Goal: Task Accomplishment & Management: Manage account settings

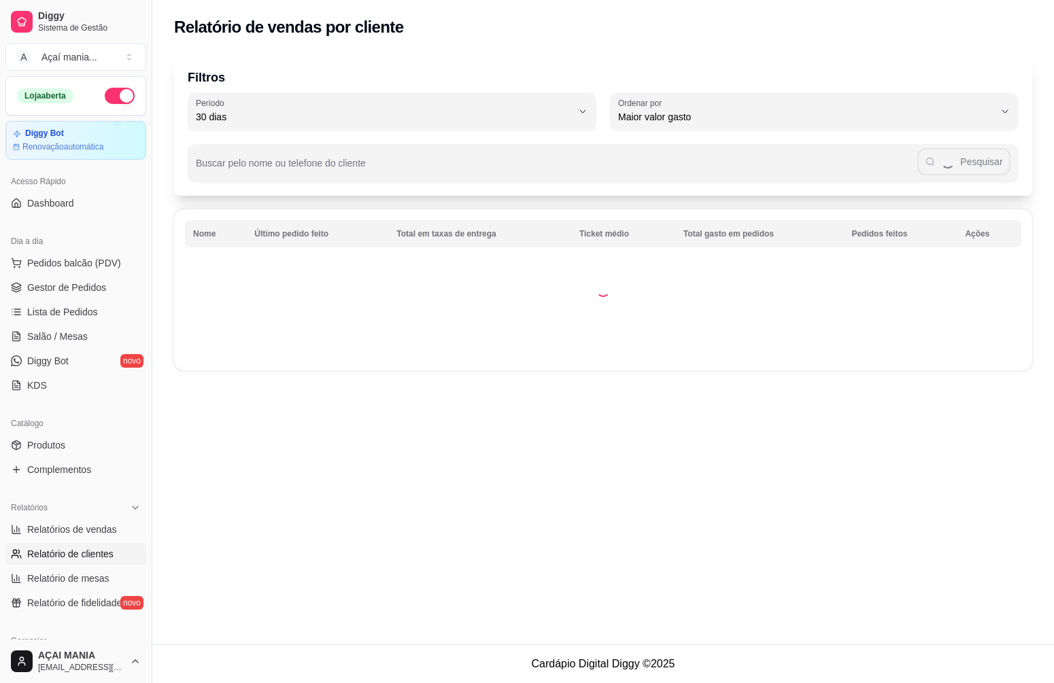
select select "30"
select select "HIGHEST_TOTAL_SPENT_WITH_ORDERS"
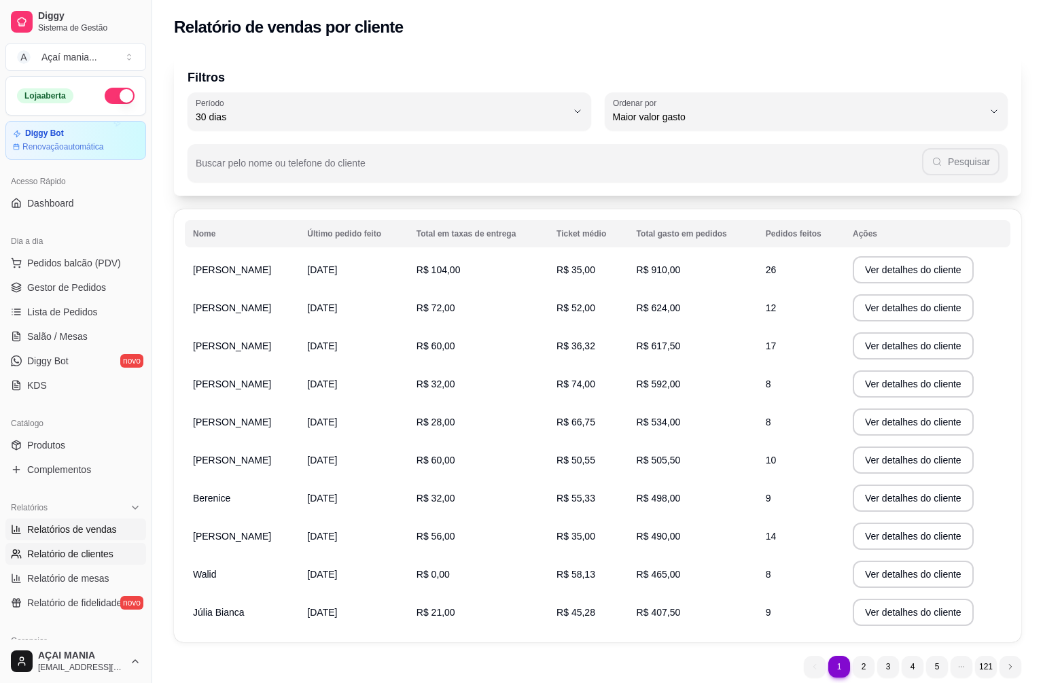
click at [80, 537] on link "Relatórios de vendas" at bounding box center [75, 530] width 141 height 22
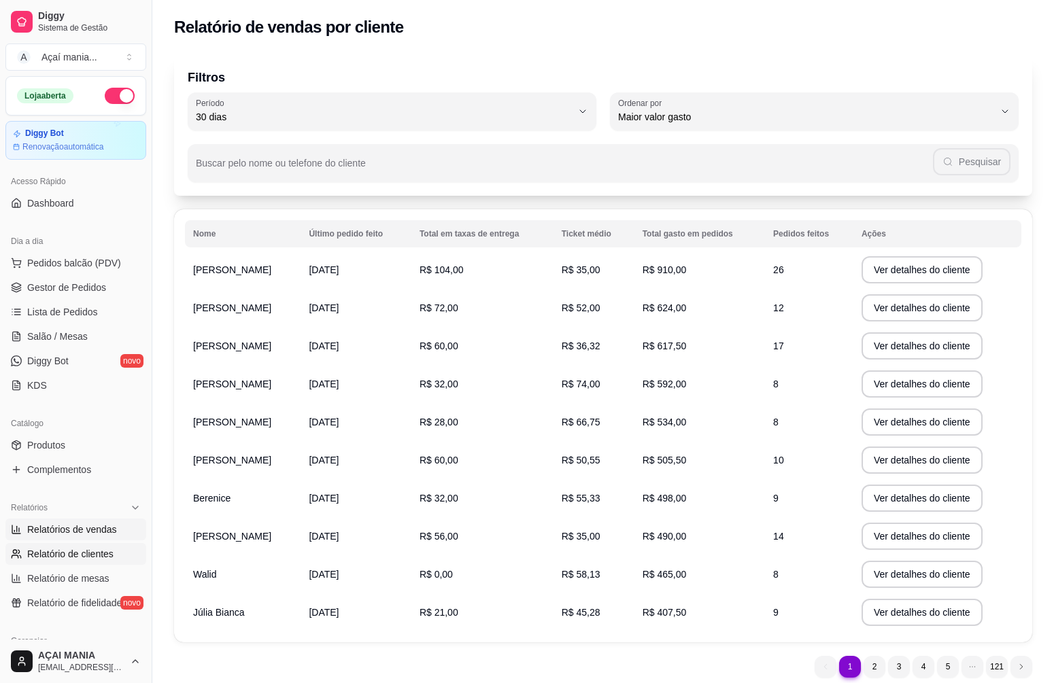
select select "ALL"
select select "0"
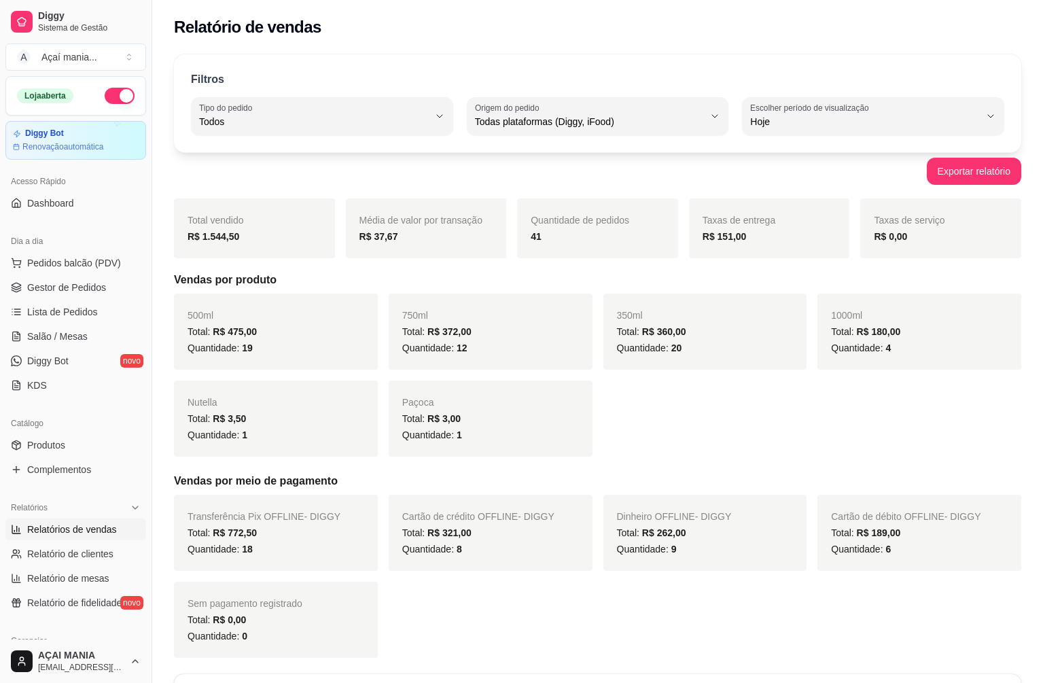
click at [264, 638] on div "Quantidade: 0" at bounding box center [276, 636] width 177 height 16
click at [58, 286] on span "Gestor de Pedidos" at bounding box center [66, 288] width 79 height 14
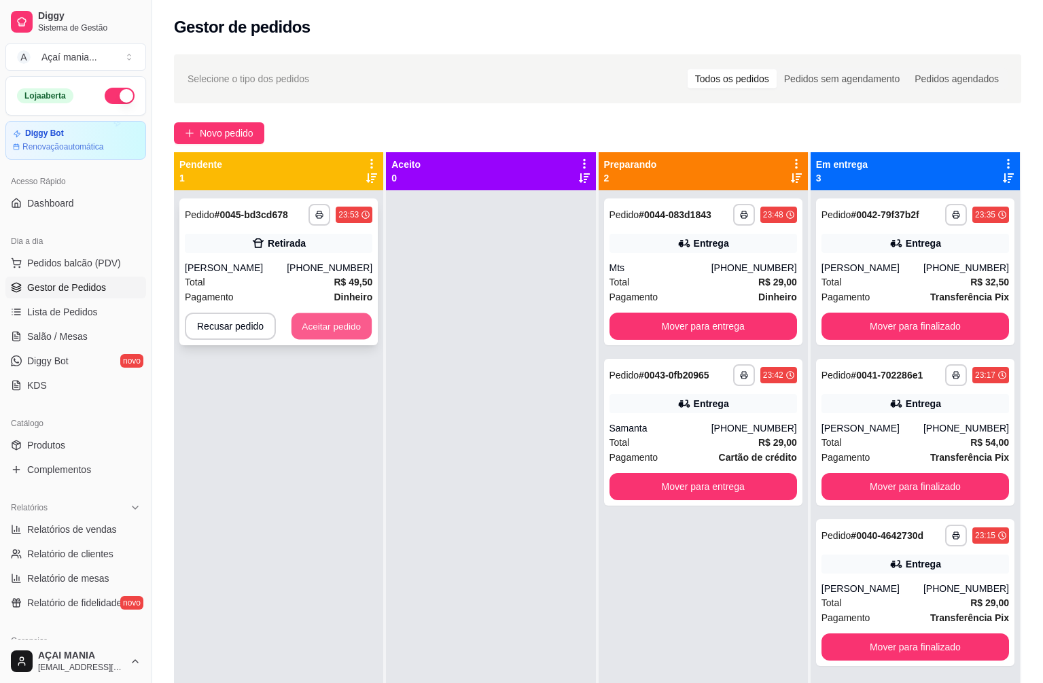
click at [323, 332] on button "Aceitar pedido" at bounding box center [332, 326] width 80 height 27
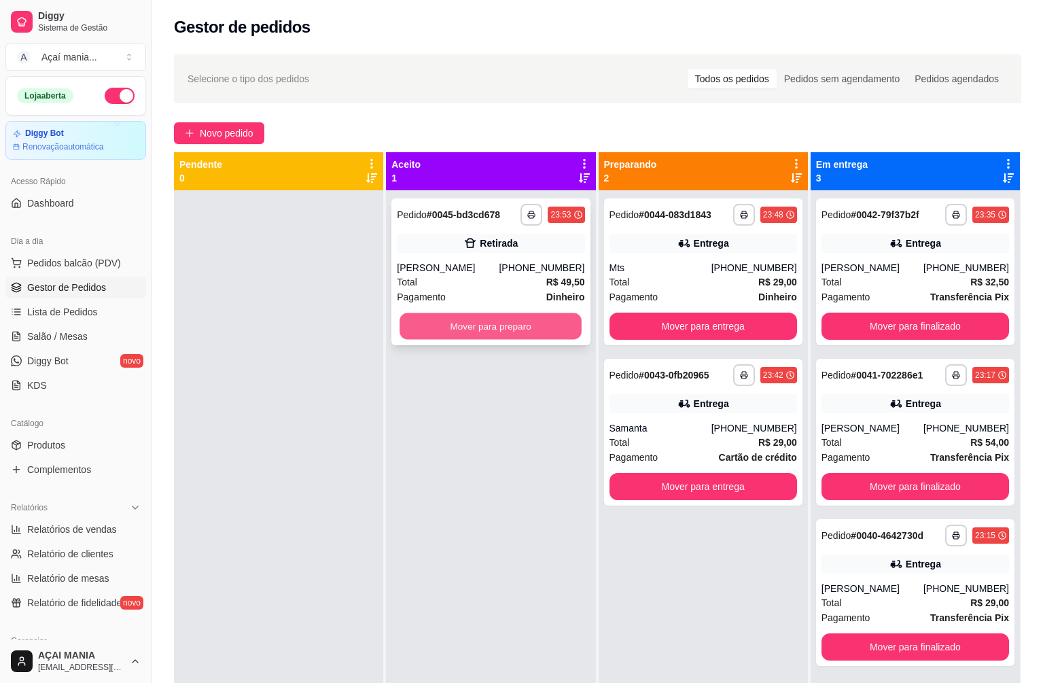
click at [414, 317] on button "Mover para preparo" at bounding box center [491, 326] width 182 height 27
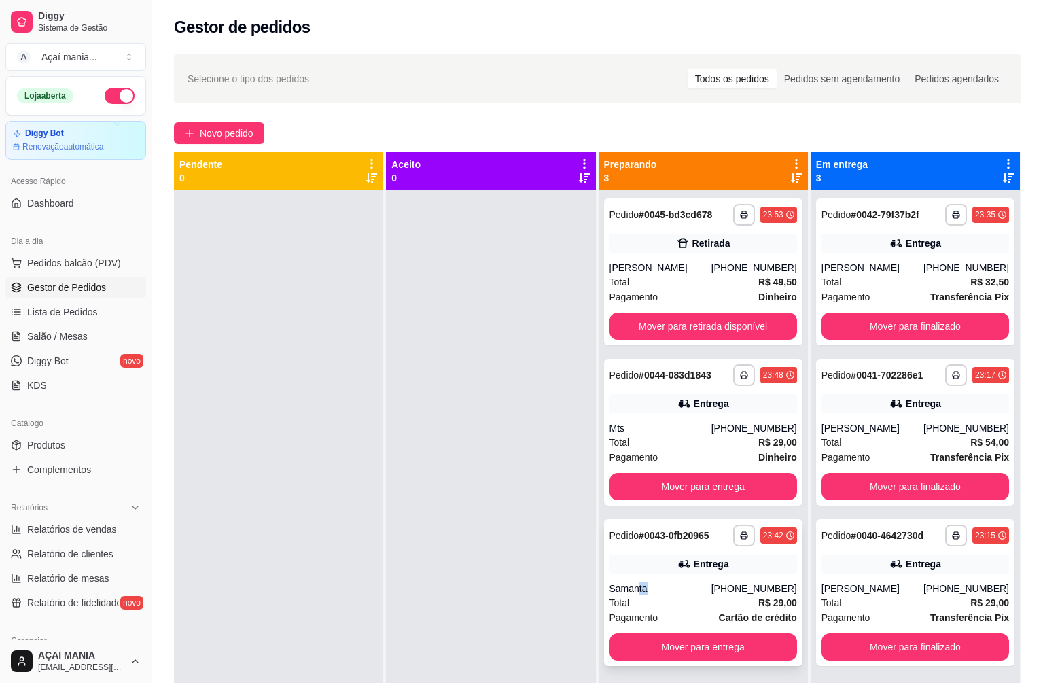
click at [639, 581] on div "**********" at bounding box center [703, 592] width 198 height 147
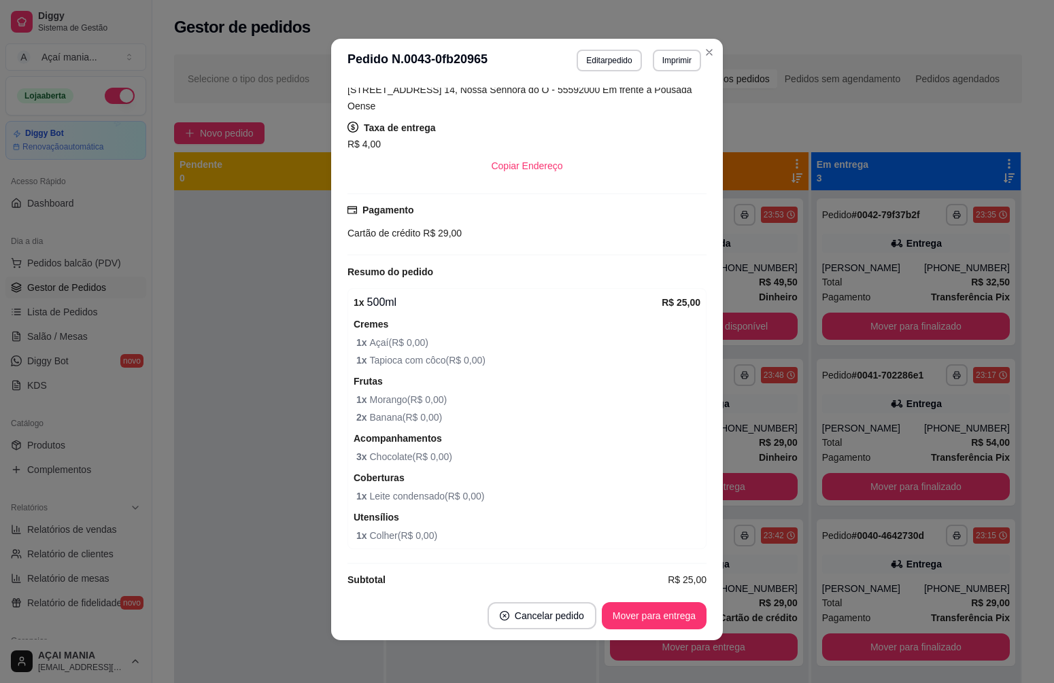
scroll to position [3, 0]
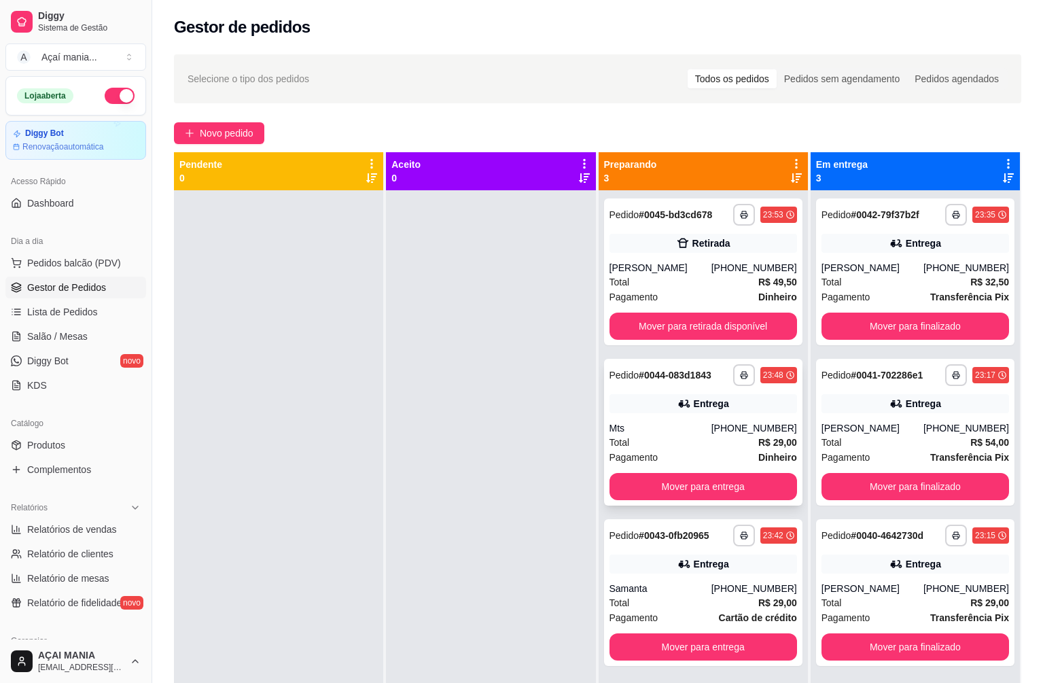
click at [612, 428] on div "Mts" at bounding box center [661, 428] width 102 height 14
click at [709, 256] on div "**********" at bounding box center [703, 271] width 198 height 147
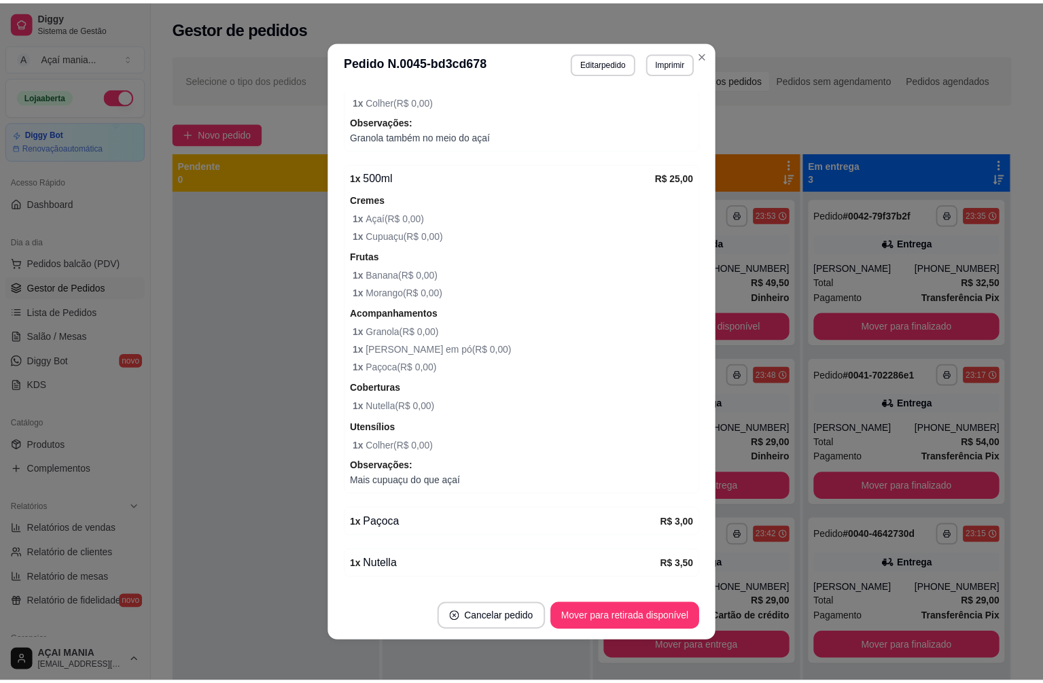
scroll to position [612, 0]
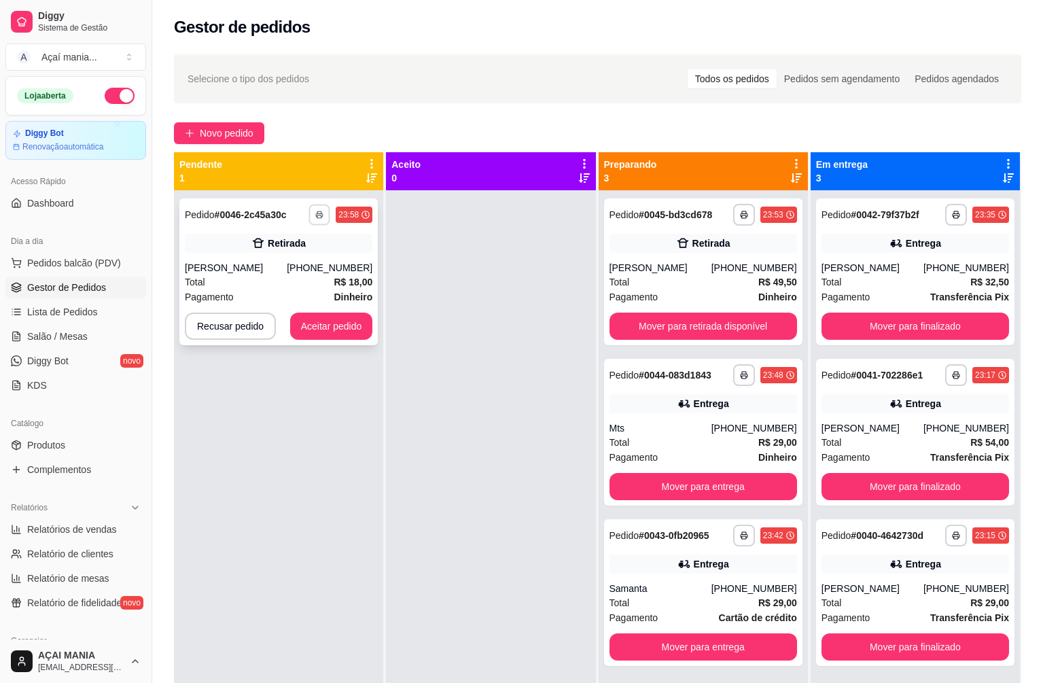
click at [320, 212] on icon "button" at bounding box center [319, 215] width 8 height 8
click at [296, 261] on button "IMPRESSORA" at bounding box center [280, 262] width 95 height 21
click at [345, 335] on button "Aceitar pedido" at bounding box center [332, 326] width 80 height 27
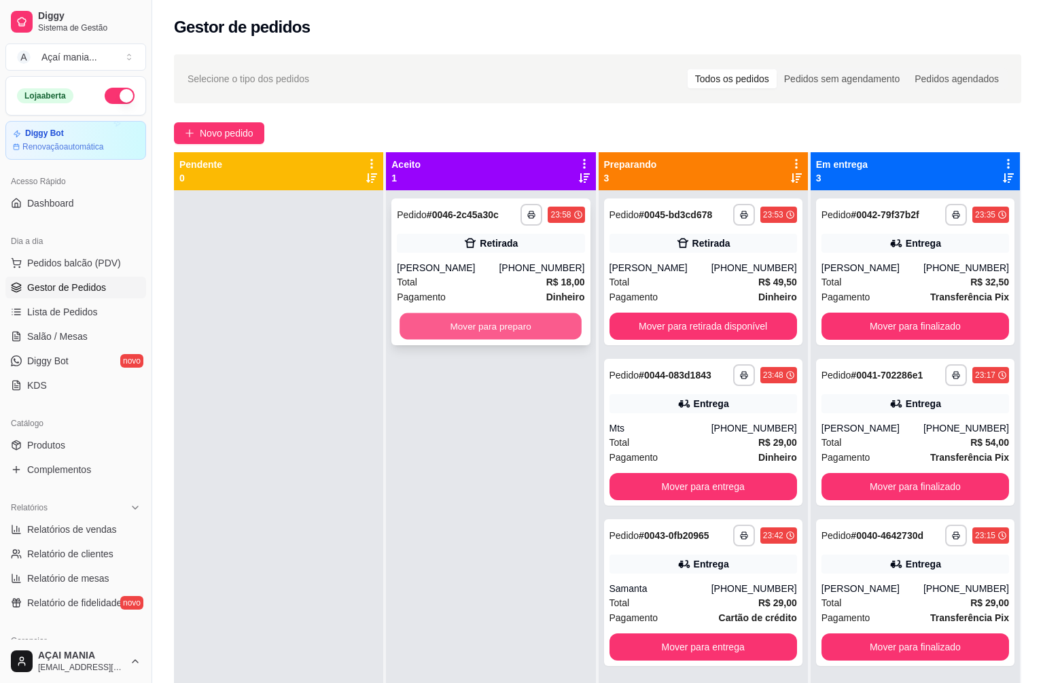
click at [472, 320] on button "Mover para preparo" at bounding box center [491, 326] width 182 height 27
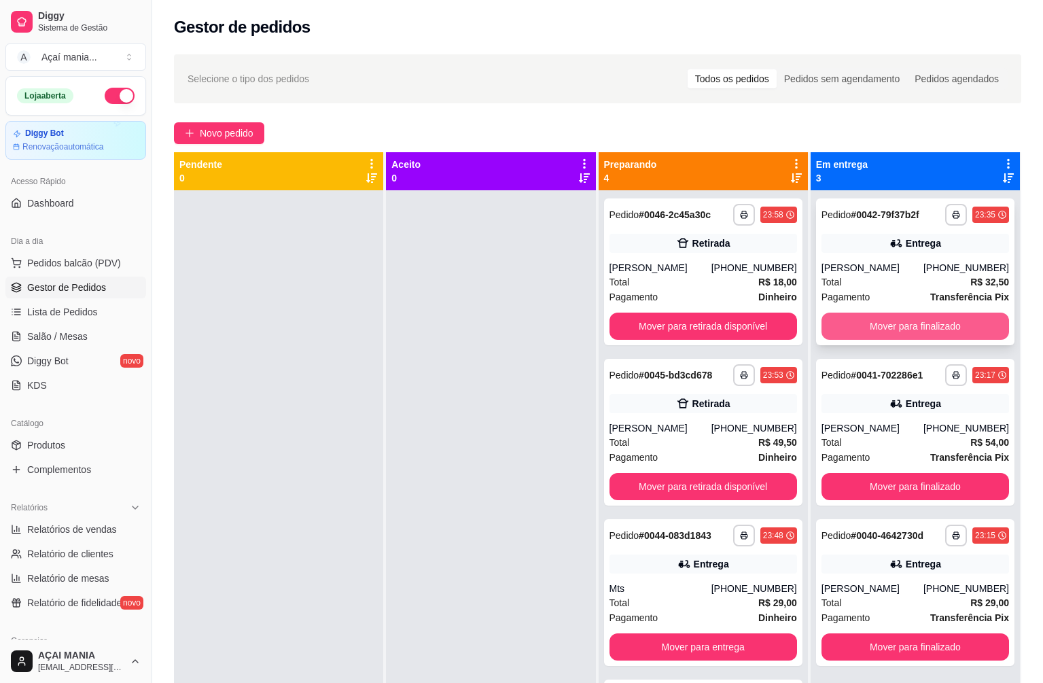
click at [898, 330] on button "Mover para finalizado" at bounding box center [916, 326] width 188 height 27
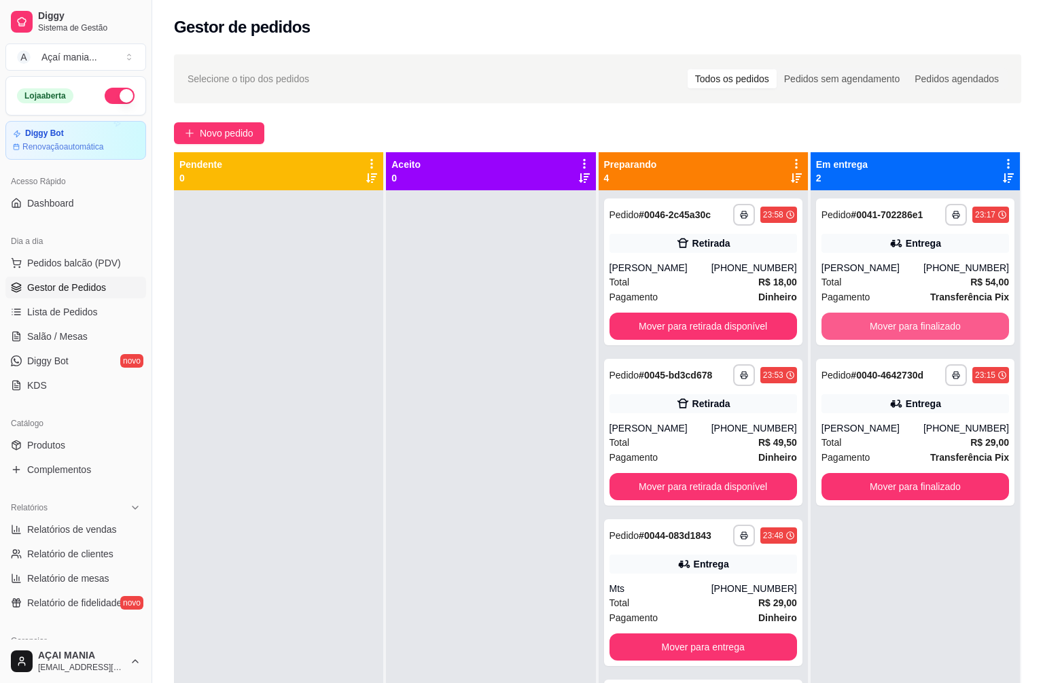
click at [897, 330] on button "Mover para finalizado" at bounding box center [916, 326] width 188 height 27
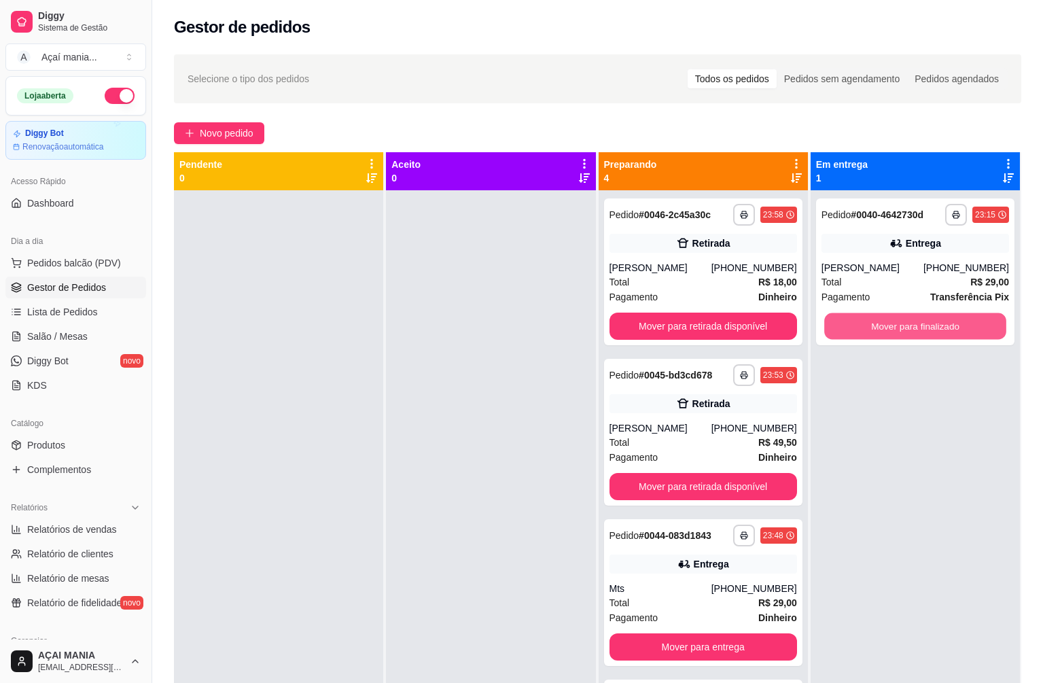
click at [895, 330] on button "Mover para finalizado" at bounding box center [916, 326] width 182 height 27
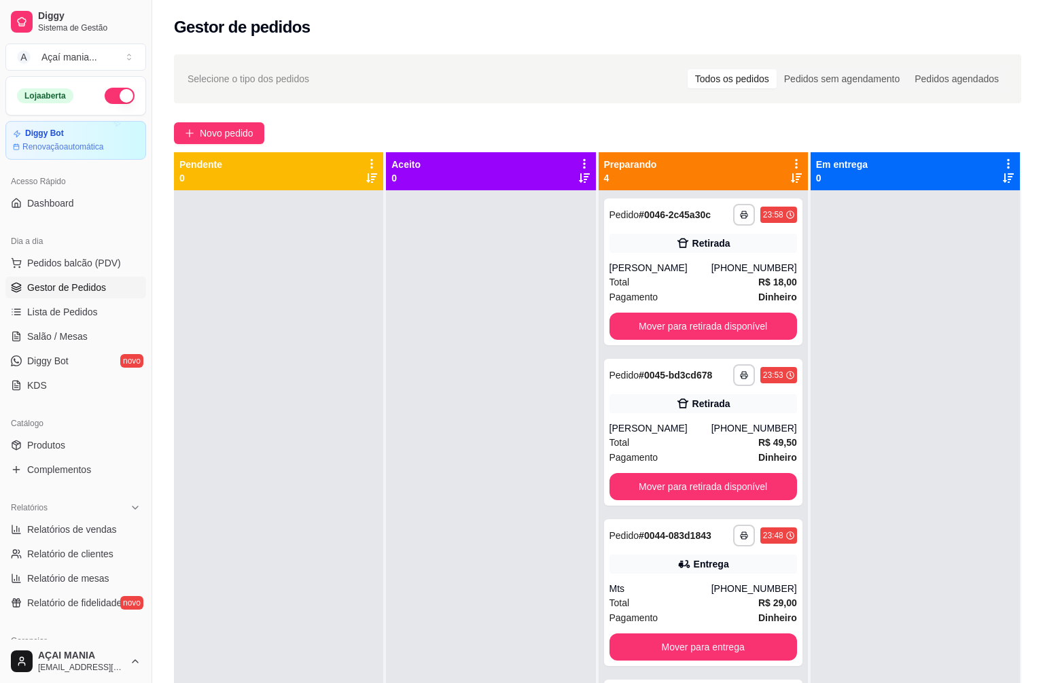
click at [108, 92] on button "button" at bounding box center [120, 96] width 30 height 16
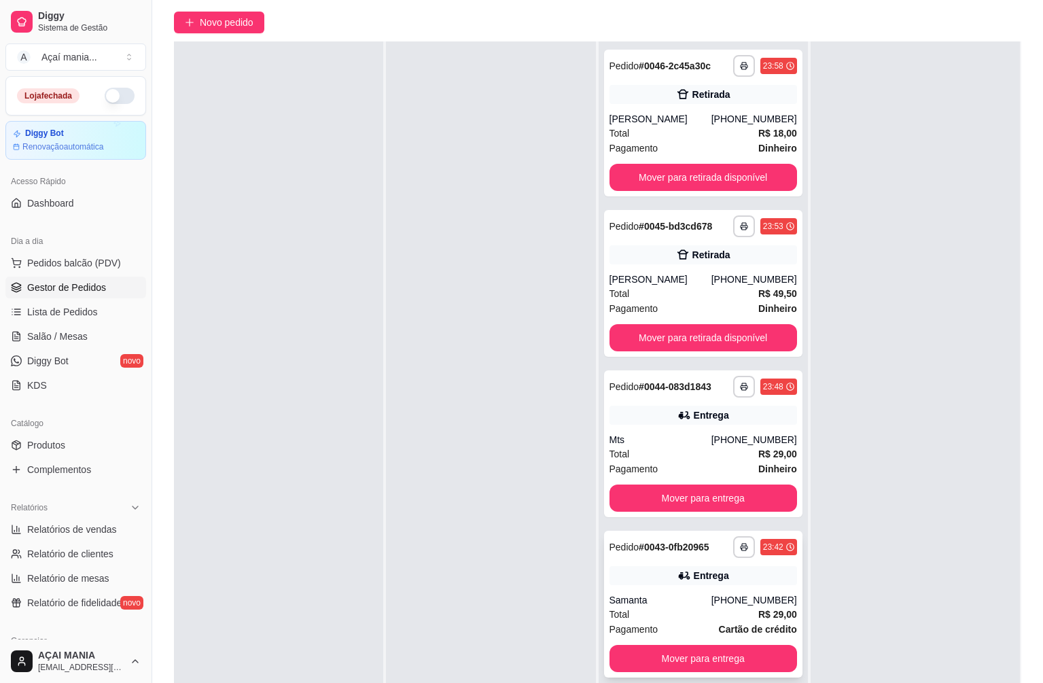
scroll to position [207, 0]
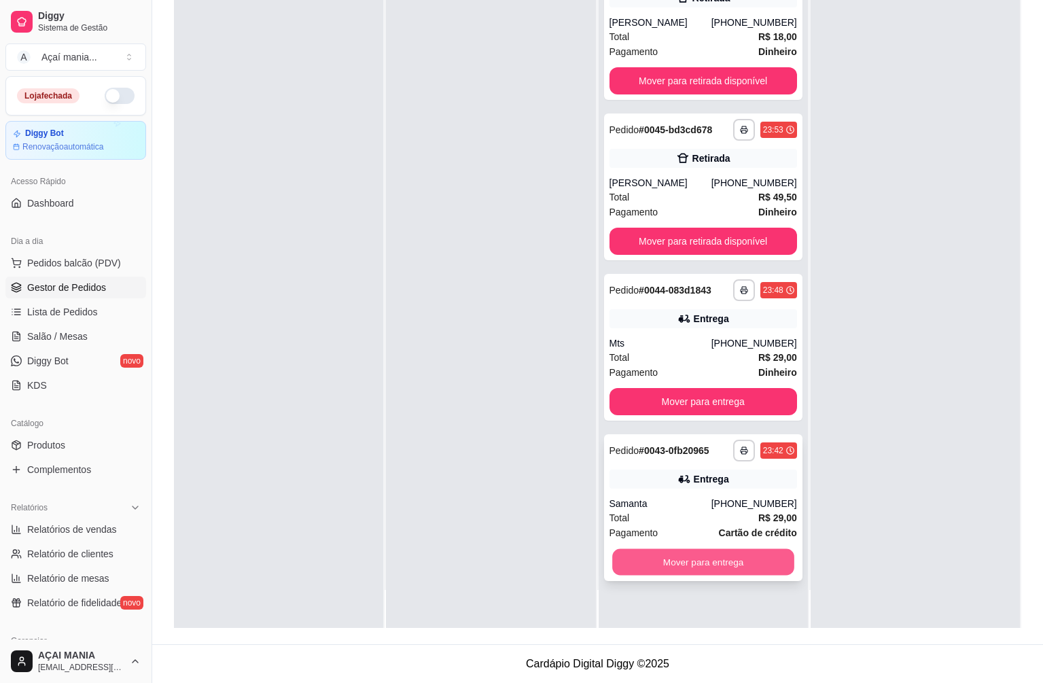
click at [740, 555] on button "Mover para entrega" at bounding box center [703, 562] width 182 height 27
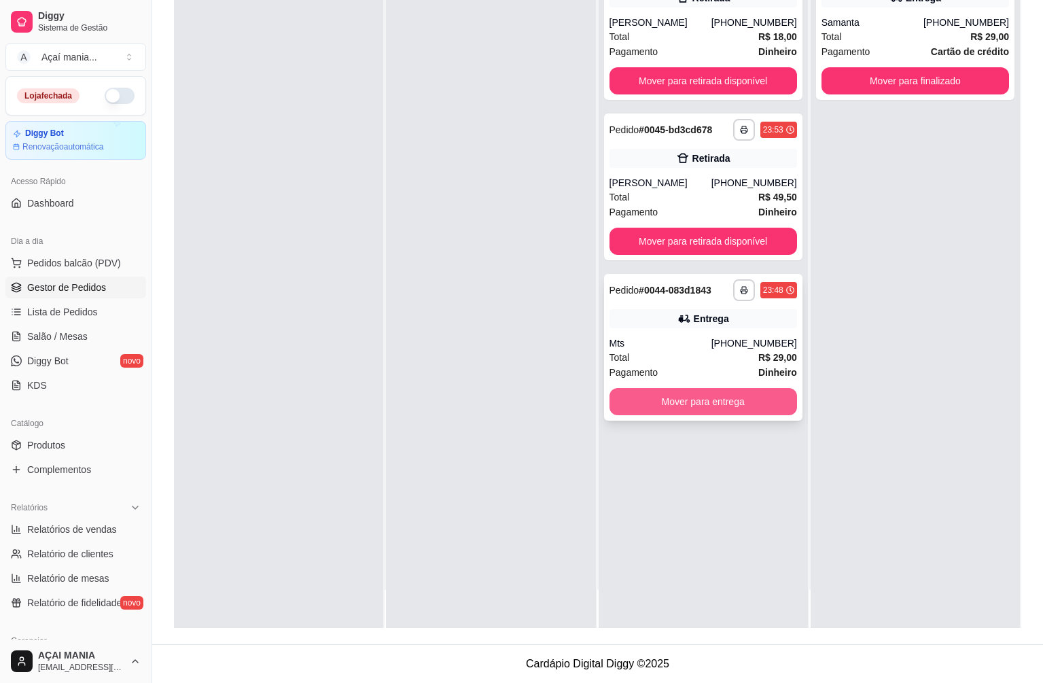
click at [723, 398] on button "Mover para entrega" at bounding box center [704, 401] width 188 height 27
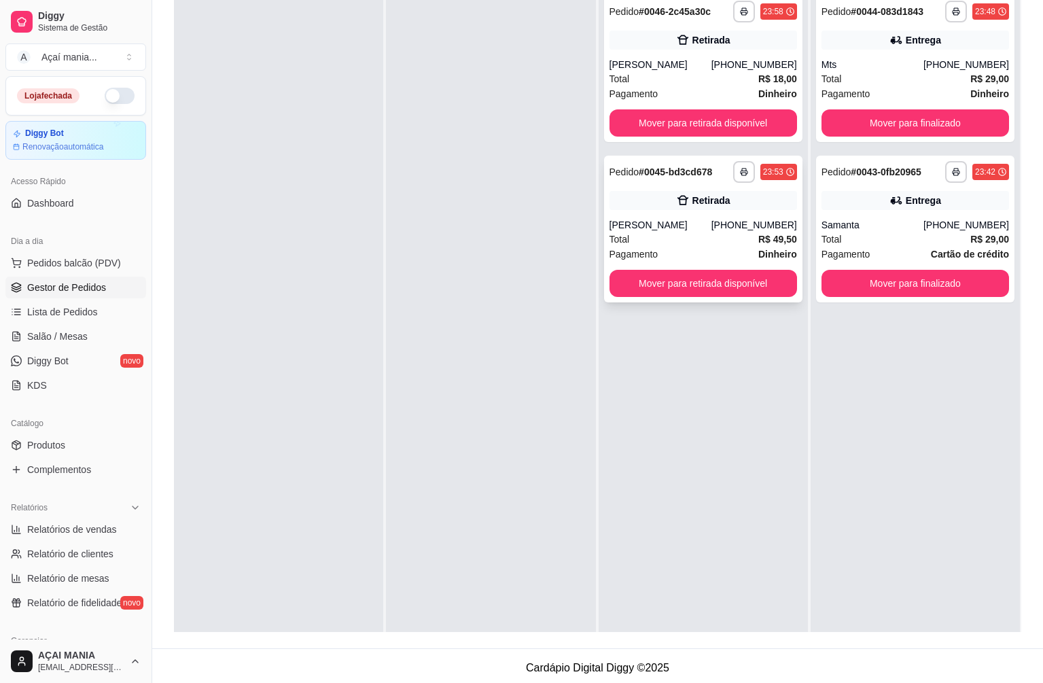
scroll to position [0, 0]
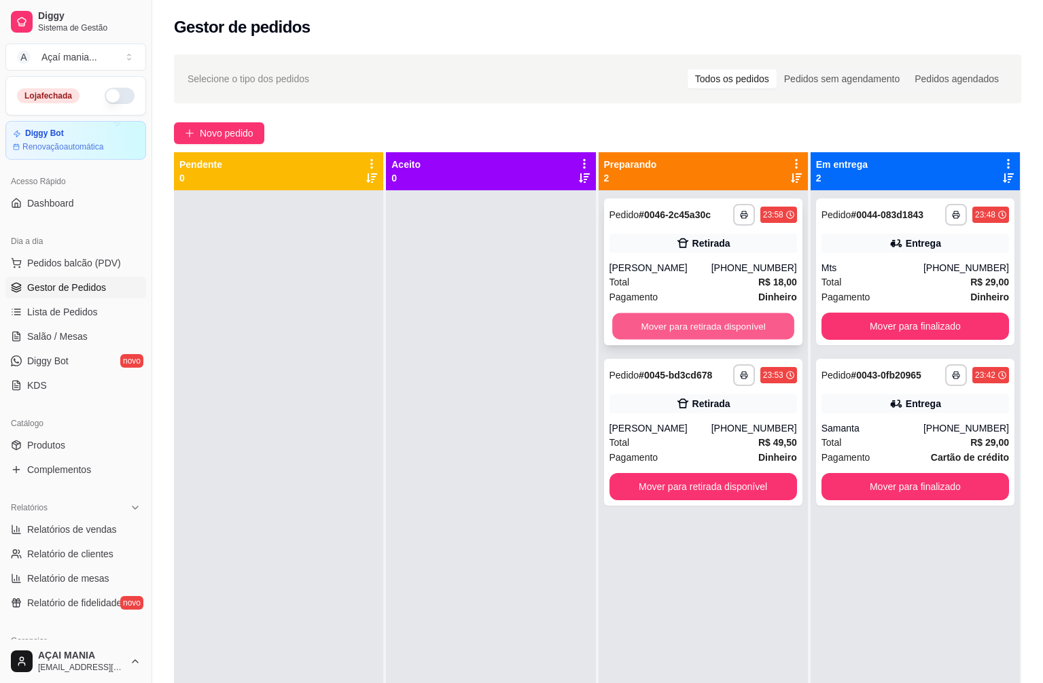
click at [695, 328] on button "Mover para retirada disponível" at bounding box center [703, 326] width 182 height 27
click at [695, 328] on div "Mover para retirada disponível" at bounding box center [704, 326] width 188 height 27
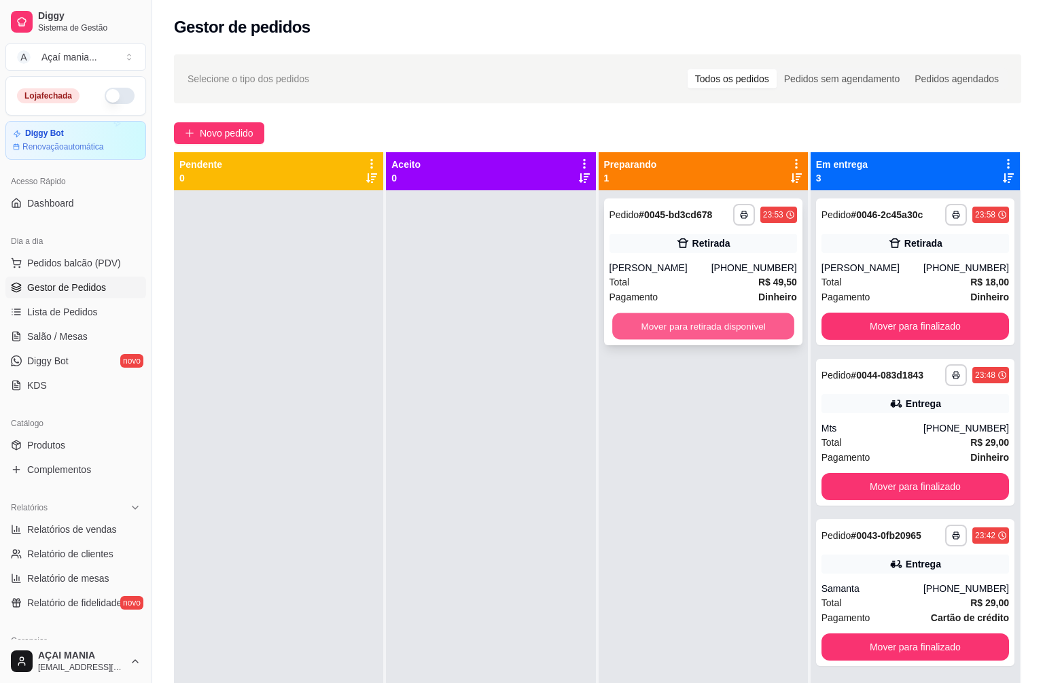
click at [700, 322] on button "Mover para retirada disponível" at bounding box center [703, 326] width 182 height 27
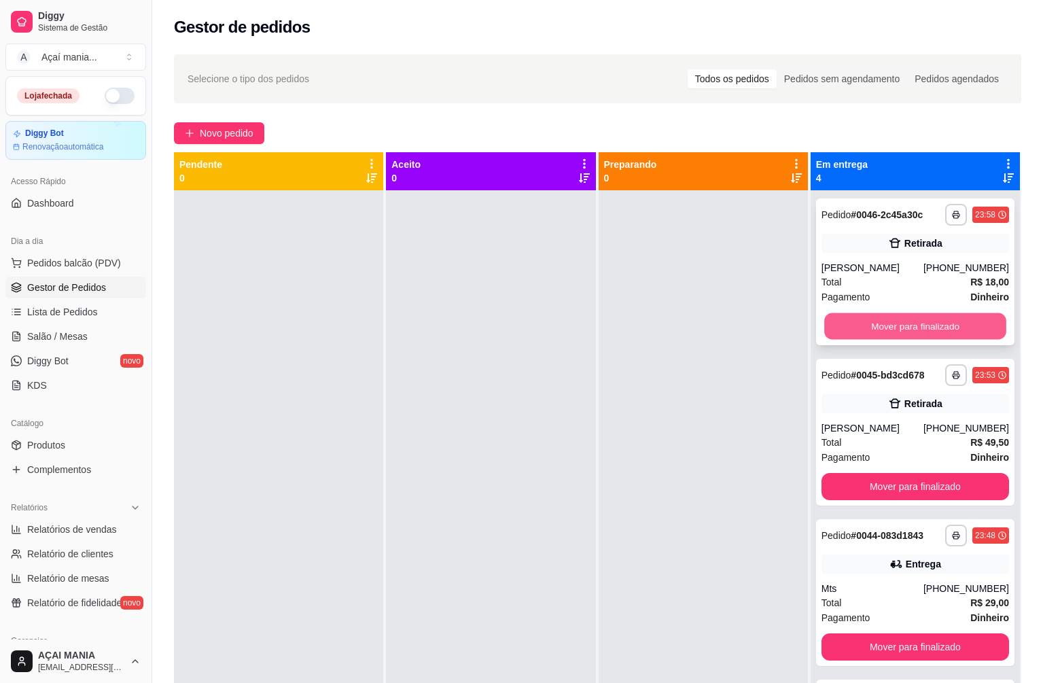
click at [929, 320] on button "Mover para finalizado" at bounding box center [916, 326] width 182 height 27
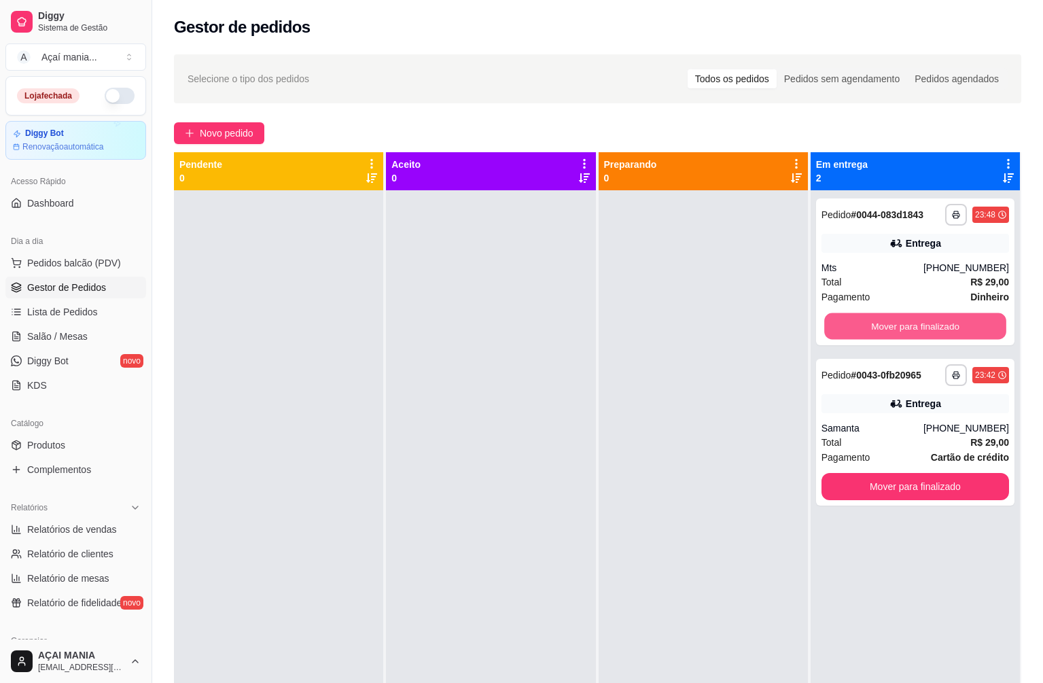
click at [929, 320] on button "Mover para finalizado" at bounding box center [916, 326] width 182 height 27
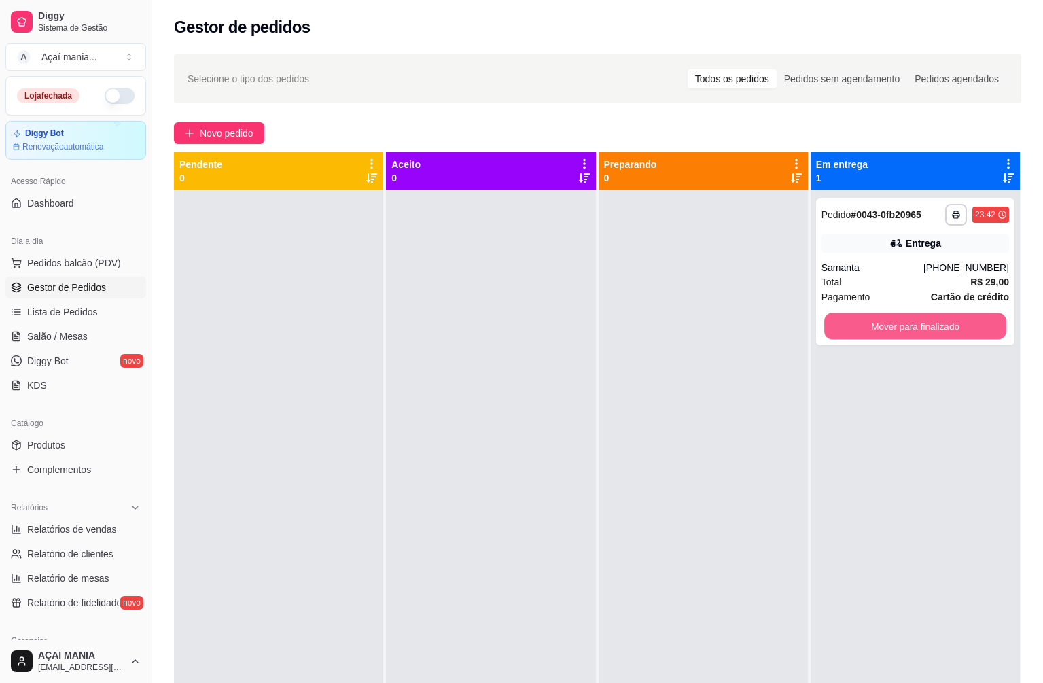
click at [929, 320] on button "Mover para finalizado" at bounding box center [916, 326] width 182 height 27
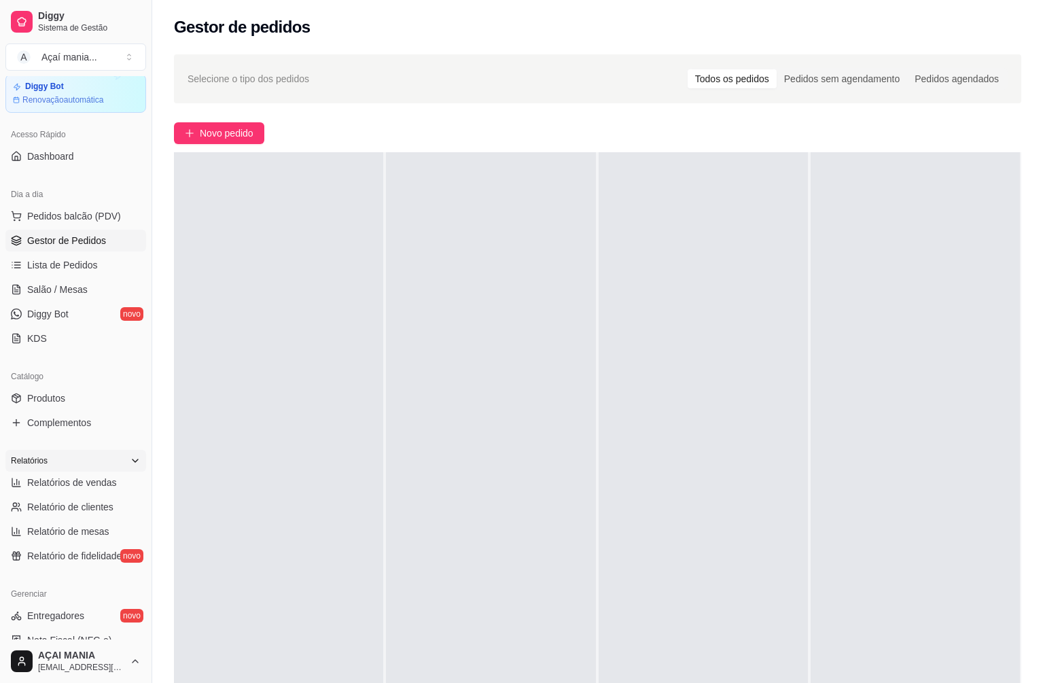
scroll to position [68, 0]
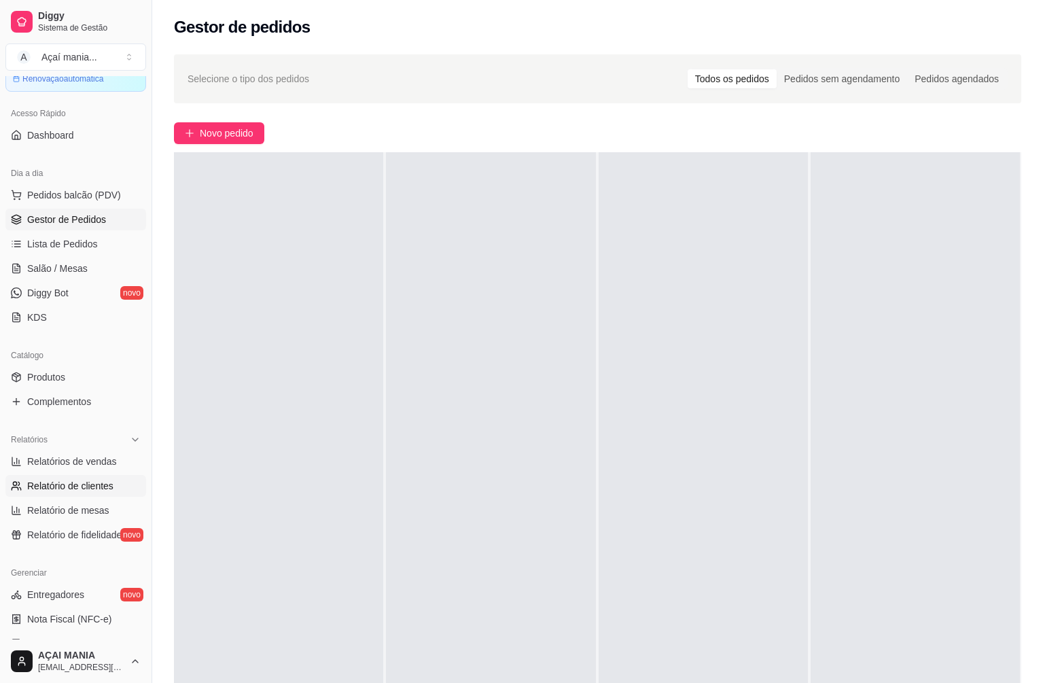
click at [90, 489] on span "Relatório de clientes" at bounding box center [70, 486] width 86 height 14
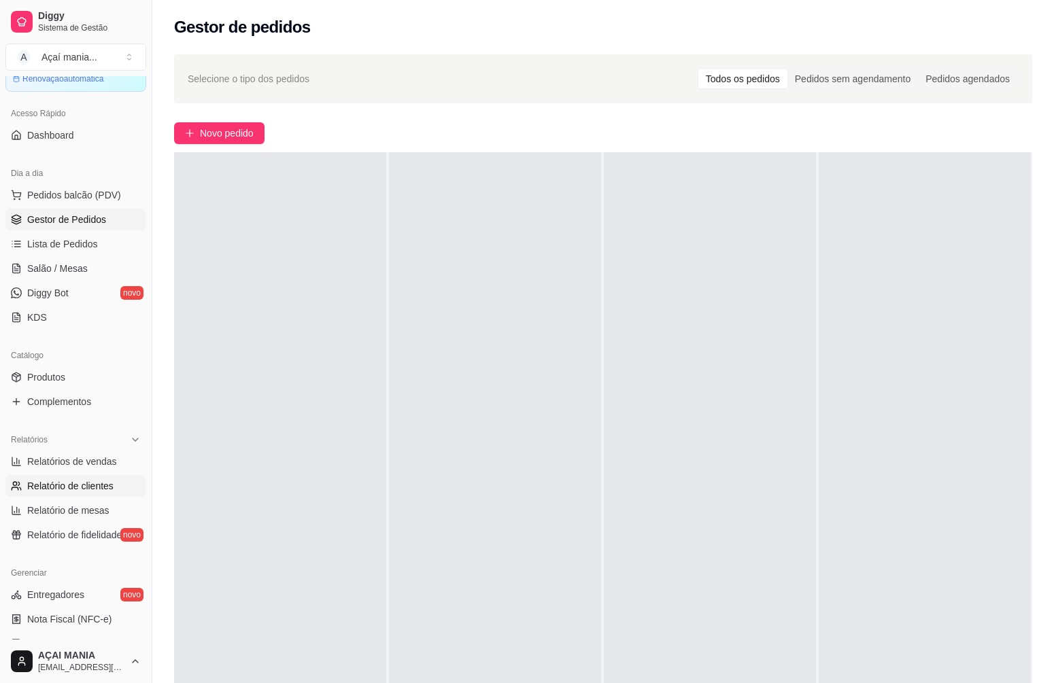
select select "30"
select select "HIGHEST_TOTAL_SPENT_WITH_ORDERS"
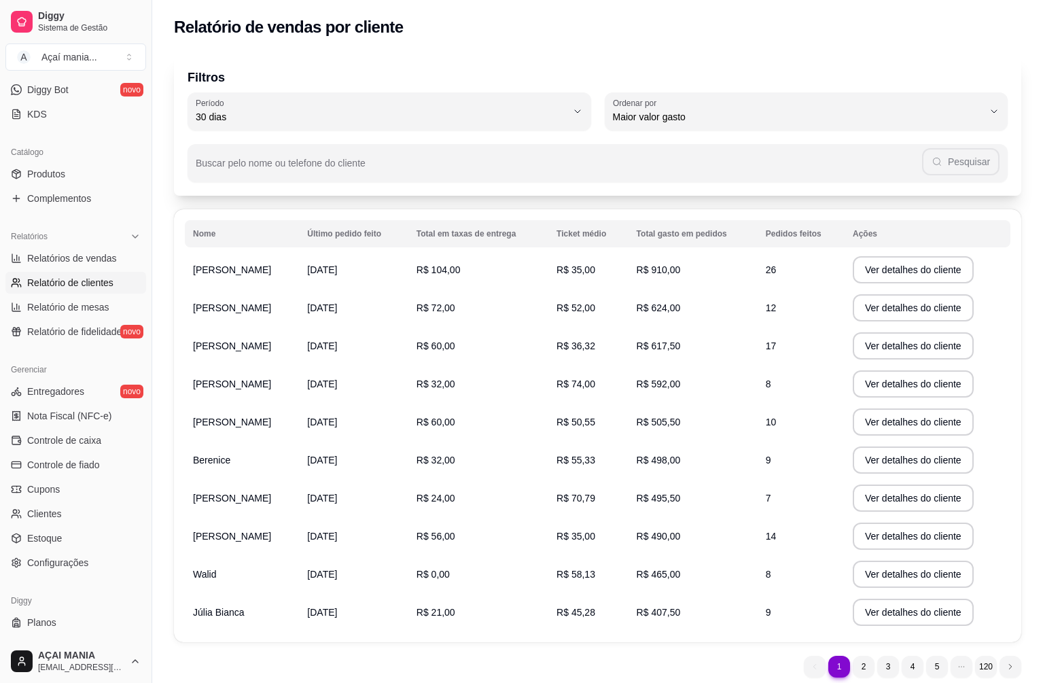
scroll to position [295, 0]
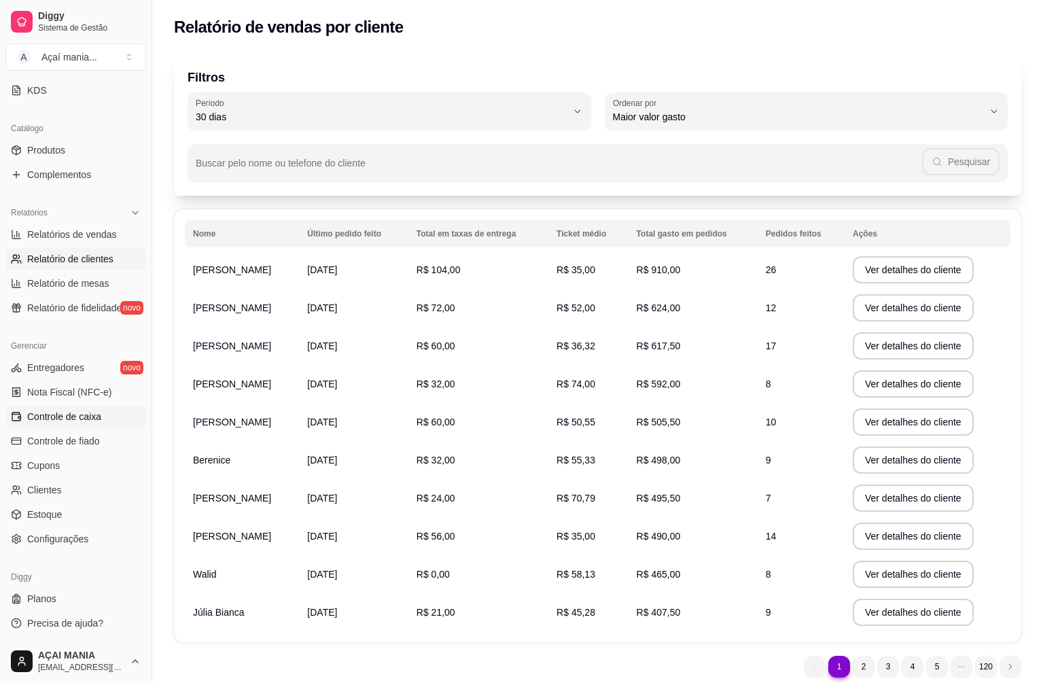
click at [86, 417] on span "Controle de caixa" at bounding box center [64, 417] width 74 height 14
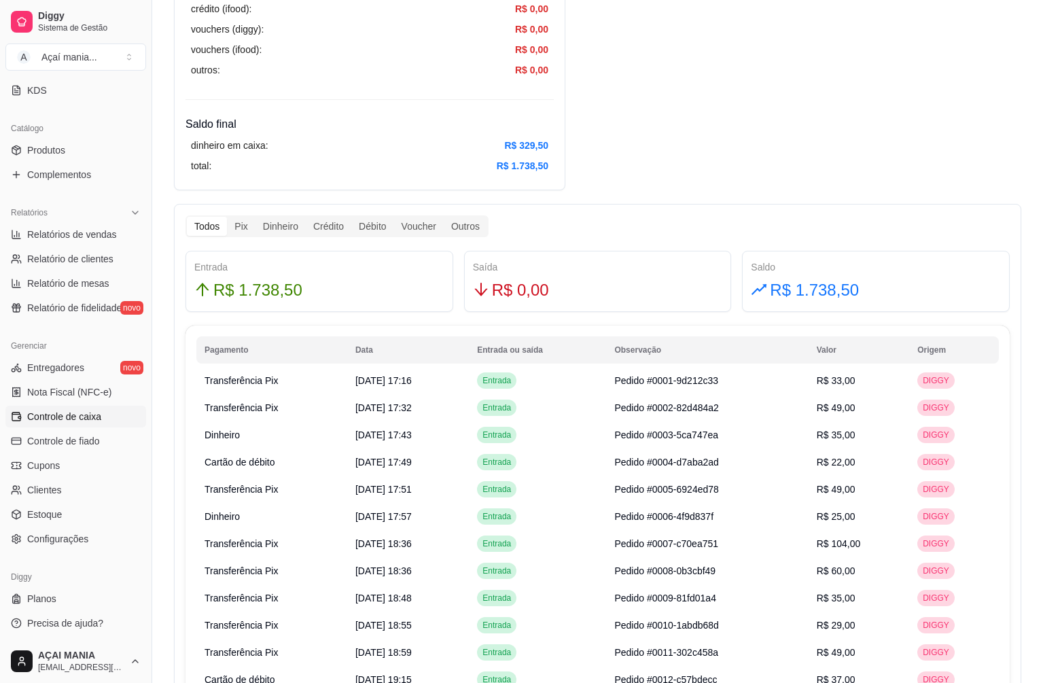
scroll to position [612, 0]
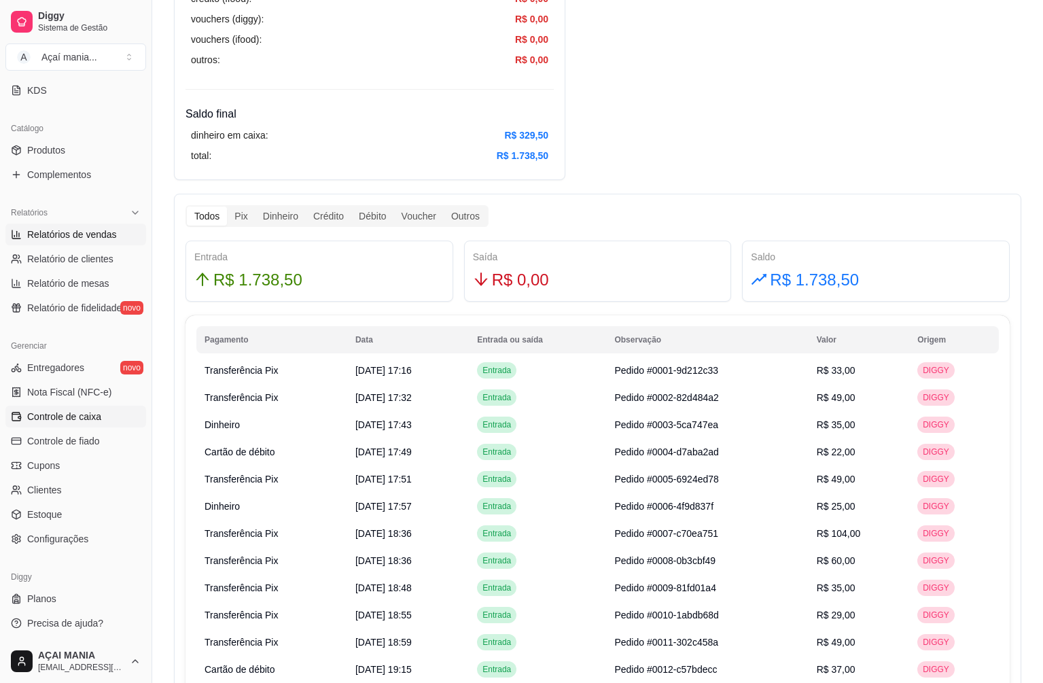
click at [105, 233] on span "Relatórios de vendas" at bounding box center [72, 235] width 90 height 14
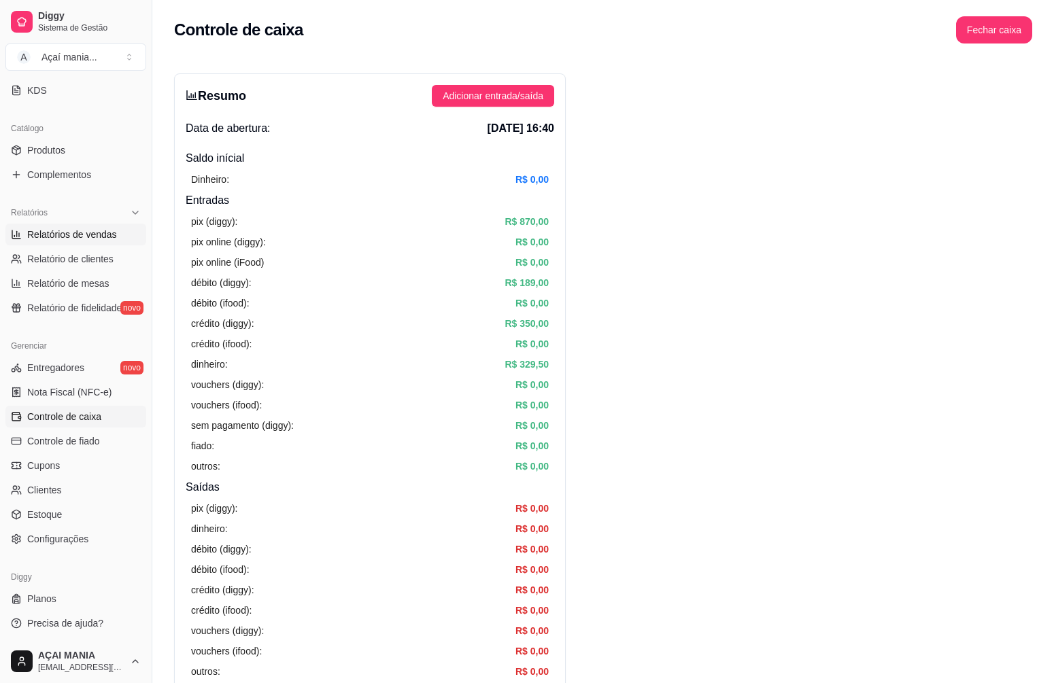
select select "ALL"
select select "0"
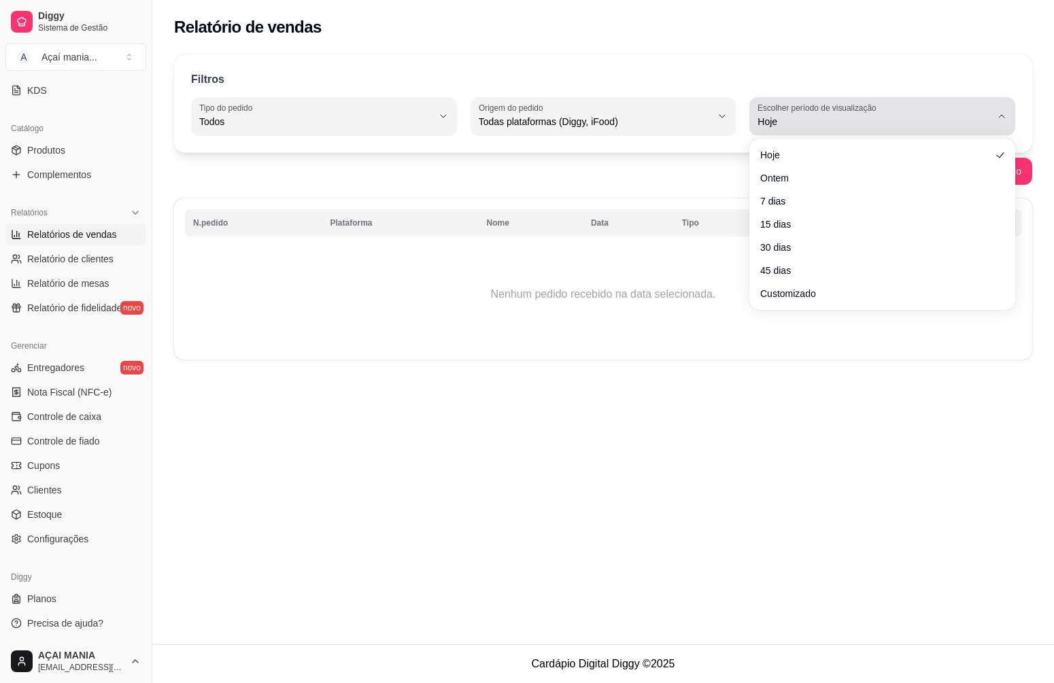
click at [959, 101] on button "Escolher período de visualização Hoje" at bounding box center [882, 116] width 266 height 38
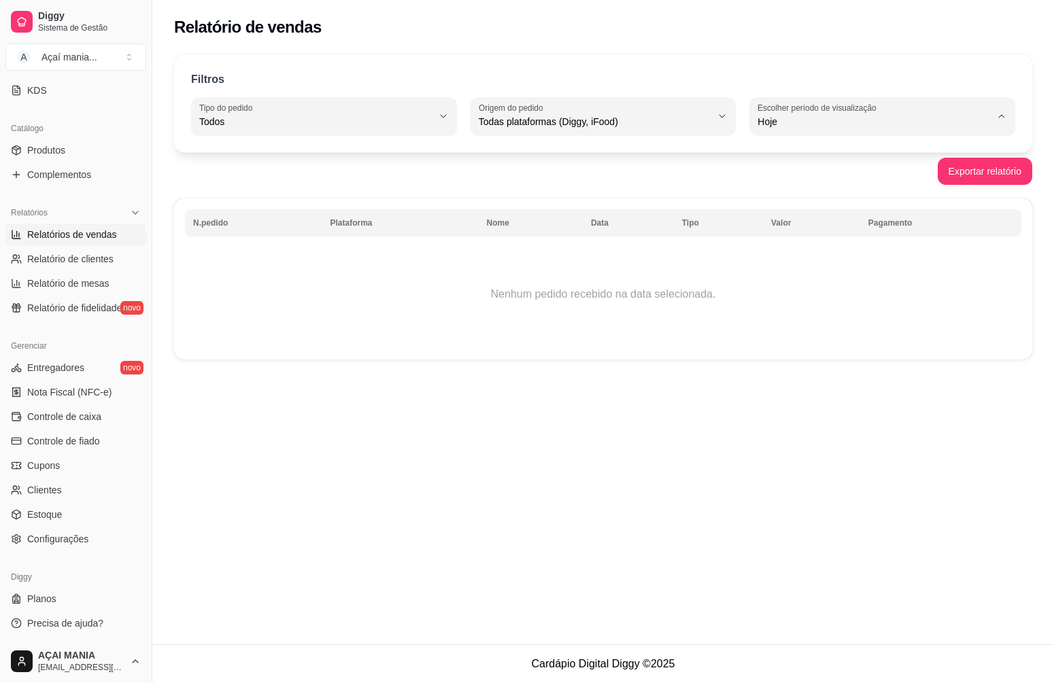
click at [825, 181] on span "Ontem" at bounding box center [875, 176] width 221 height 13
type input "1"
select select "1"
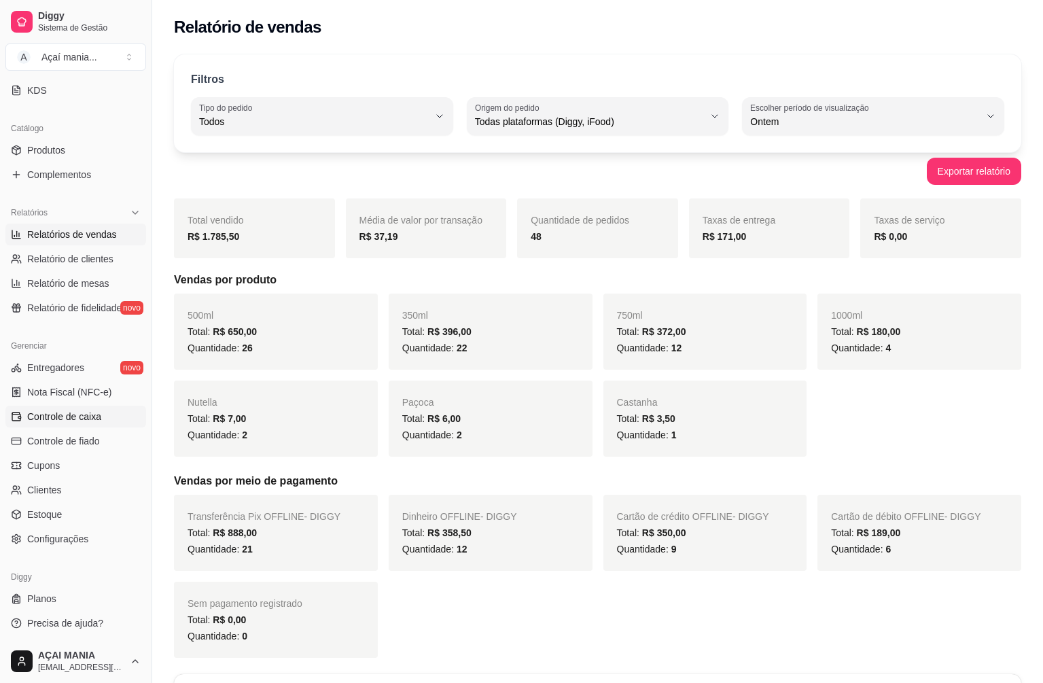
click at [74, 413] on span "Controle de caixa" at bounding box center [64, 417] width 74 height 14
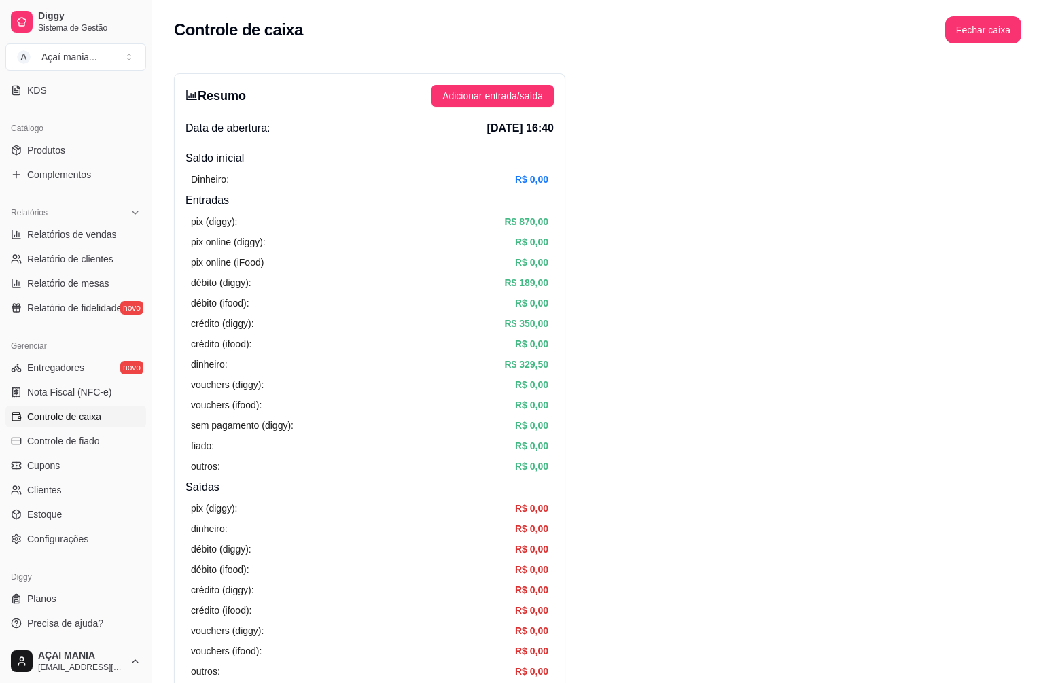
scroll to position [408, 0]
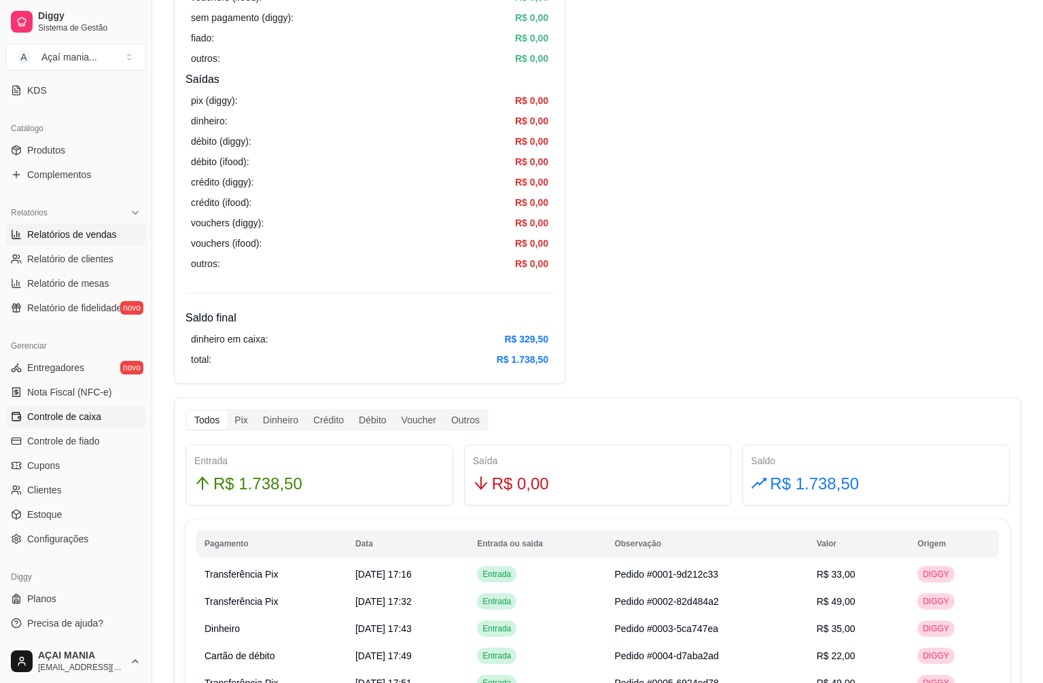
click at [95, 231] on span "Relatórios de vendas" at bounding box center [72, 235] width 90 height 14
select select "ALL"
select select "0"
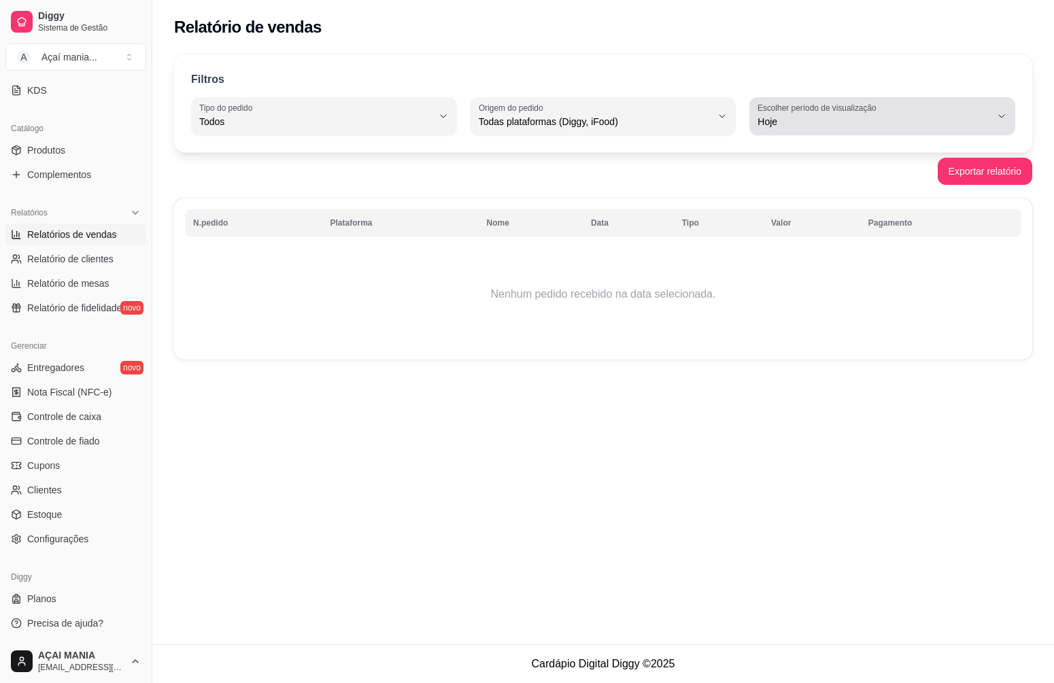
click at [922, 101] on button "Escolher período de visualização Hoje" at bounding box center [882, 116] width 266 height 38
click at [833, 181] on span "Ontem" at bounding box center [875, 176] width 221 height 13
type input "1"
select select "1"
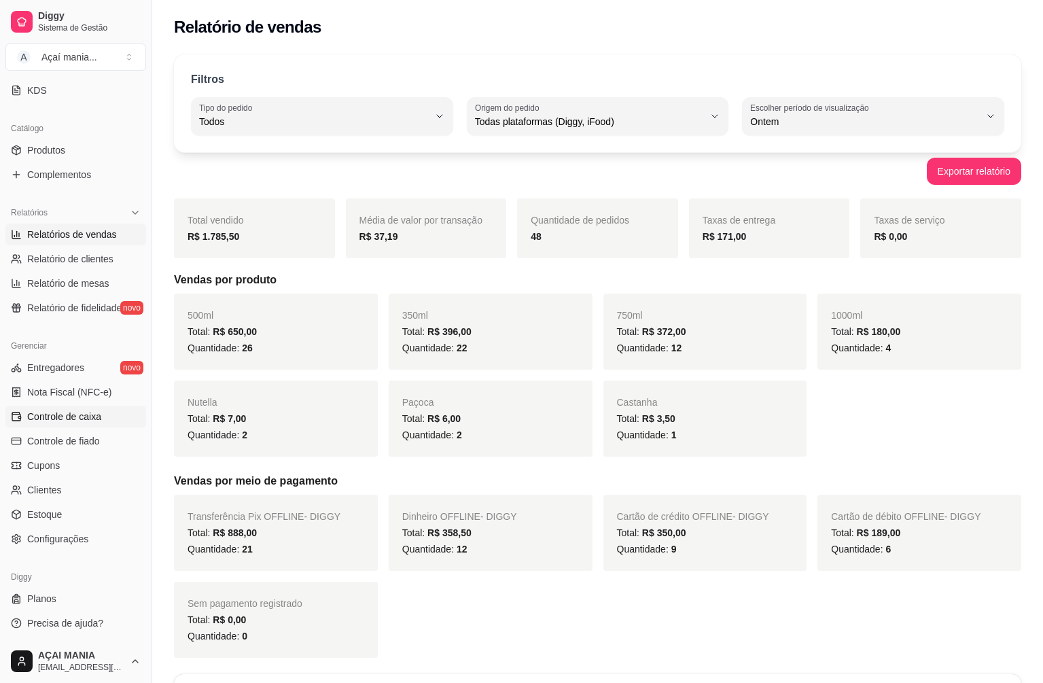
click at [84, 419] on span "Controle de caixa" at bounding box center [64, 417] width 74 height 14
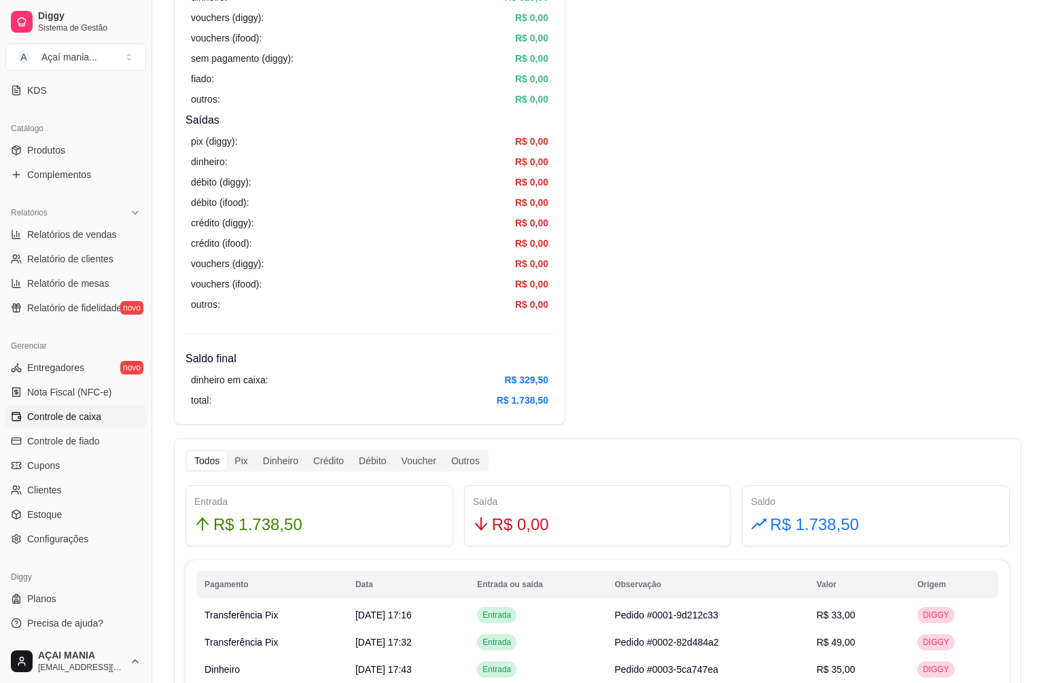
scroll to position [408, 0]
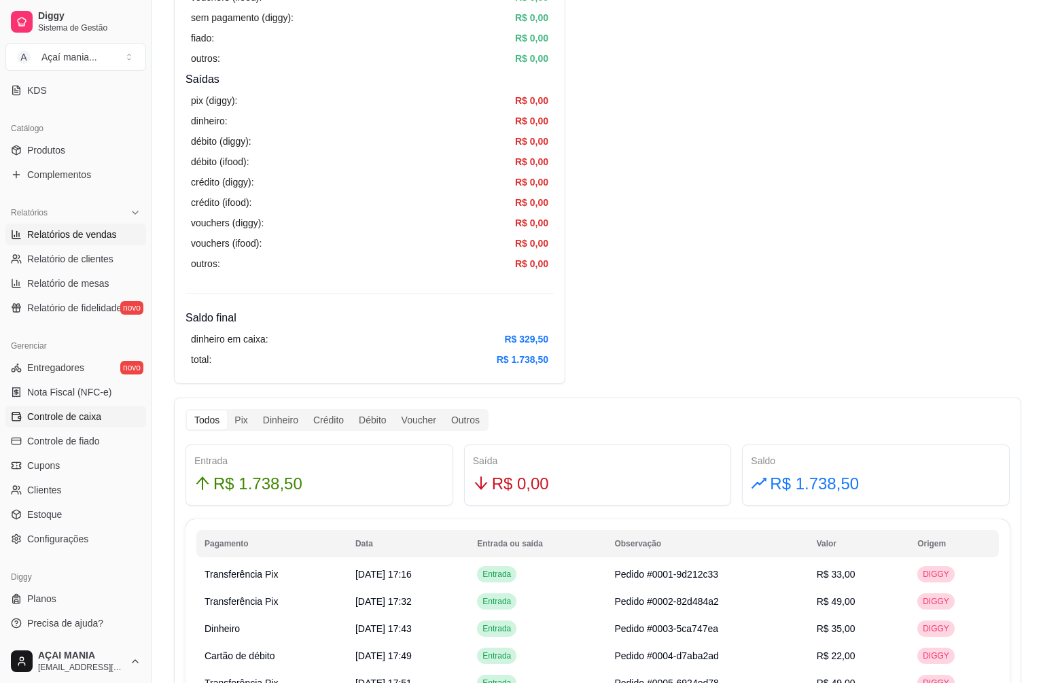
click at [98, 228] on link "Relatórios de vendas" at bounding box center [75, 235] width 141 height 22
select select "ALL"
select select "0"
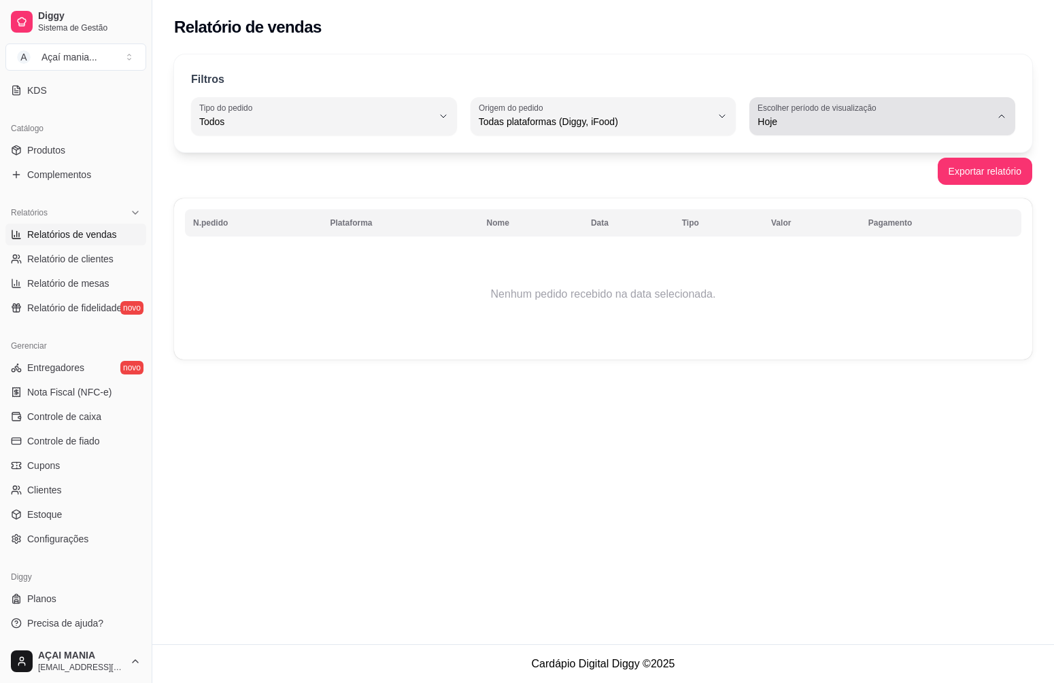
click at [874, 110] on label "Escolher período de visualização" at bounding box center [818, 108] width 123 height 12
click at [796, 179] on span "Ontem" at bounding box center [875, 176] width 221 height 13
type input "1"
select select "1"
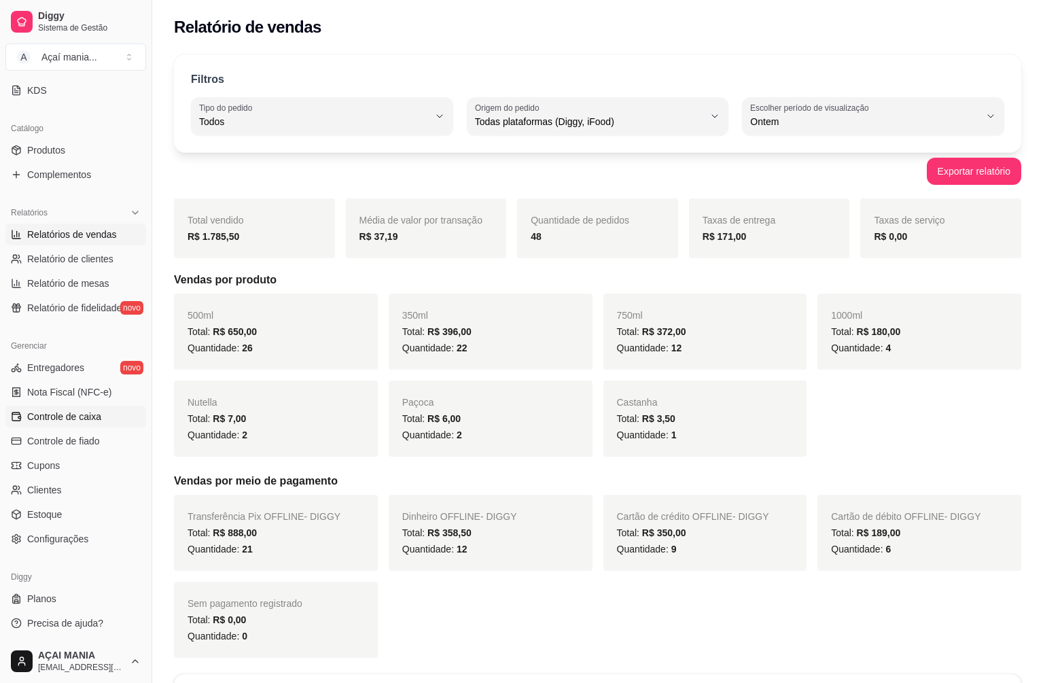
click at [92, 411] on span "Controle de caixa" at bounding box center [64, 417] width 74 height 14
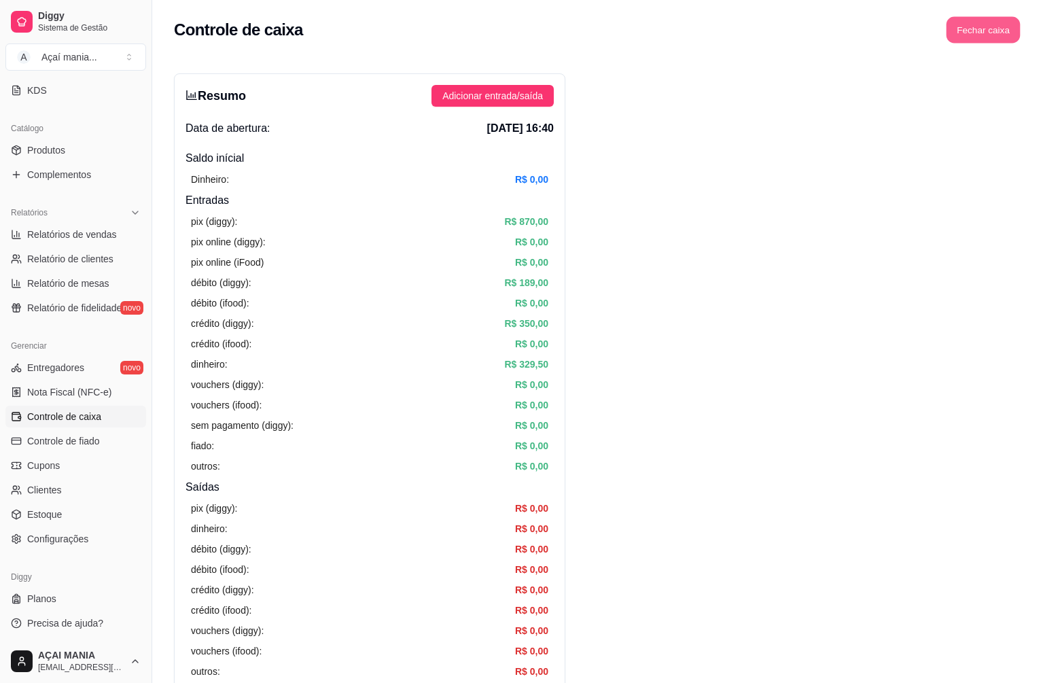
click at [966, 35] on button "Fechar caixa" at bounding box center [984, 30] width 74 height 27
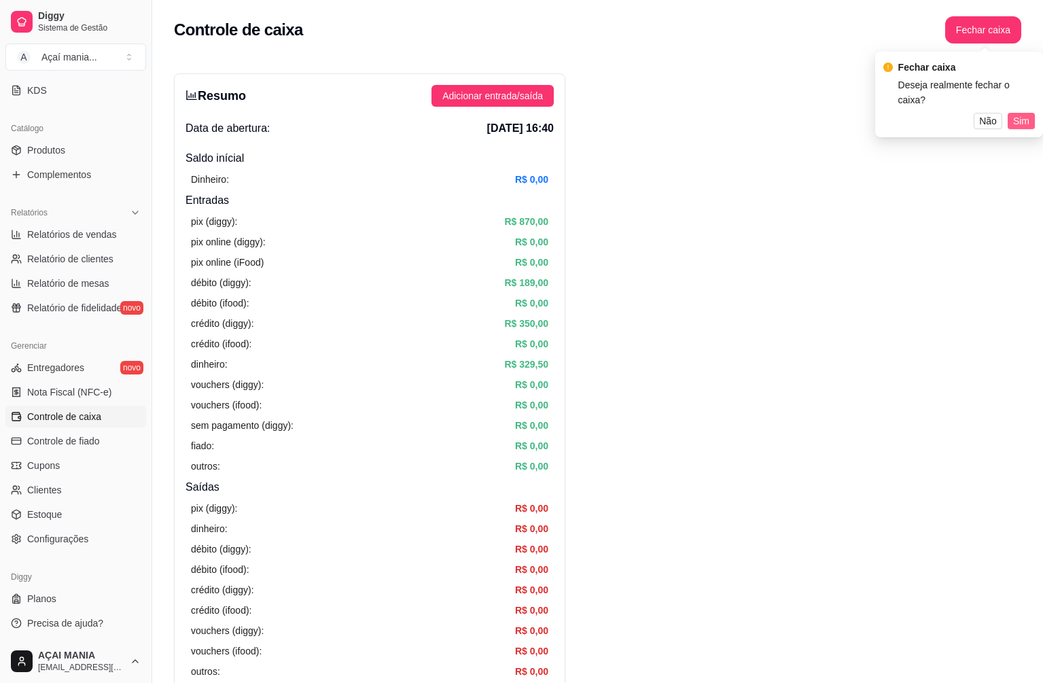
click at [1023, 114] on span "Sim" at bounding box center [1022, 121] width 16 height 15
